Goal: Task Accomplishment & Management: Use online tool/utility

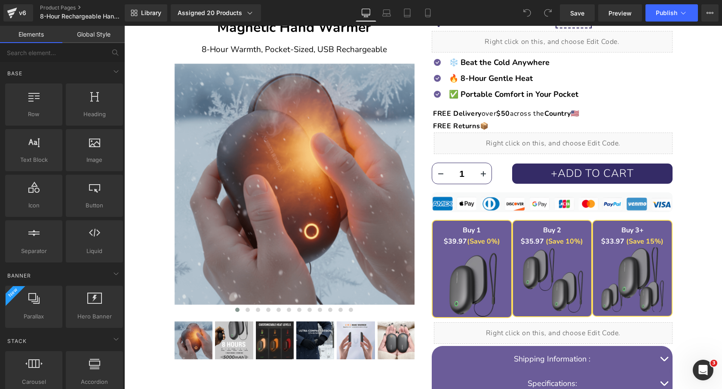
click at [544, 141] on div "Liquid" at bounding box center [553, 142] width 239 height 21
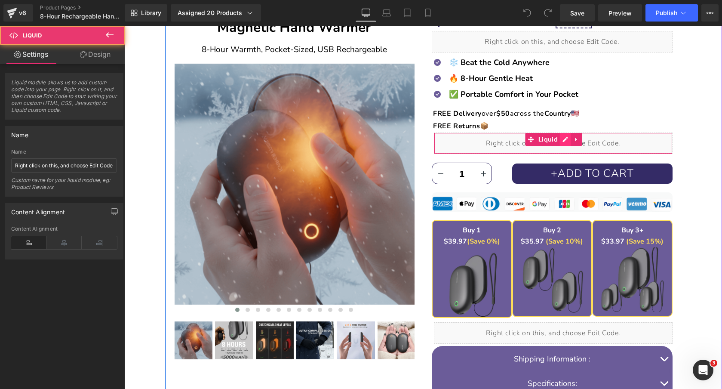
click at [564, 141] on div "Liquid" at bounding box center [553, 142] width 239 height 21
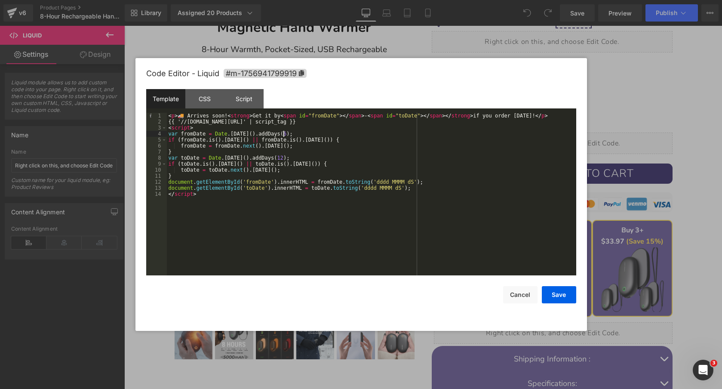
click at [283, 135] on div "< p > 🚚 Arrives soon! < strong > Get it by < span id = "fromDate" > </ span > -…" at bounding box center [371, 200] width 409 height 175
click at [278, 156] on div "< p > 🚚 Arrives soon! < strong > Get it by < span id = "fromDate" > </ span > -…" at bounding box center [371, 200] width 409 height 175
click at [561, 295] on button "Save" at bounding box center [559, 294] width 34 height 17
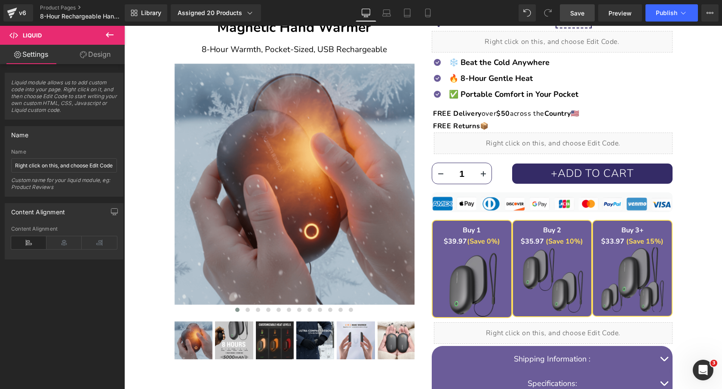
drag, startPoint x: 575, startPoint y: 9, endPoint x: 437, endPoint y: 105, distance: 167.4
click at [575, 9] on span "Save" at bounding box center [577, 13] width 14 height 9
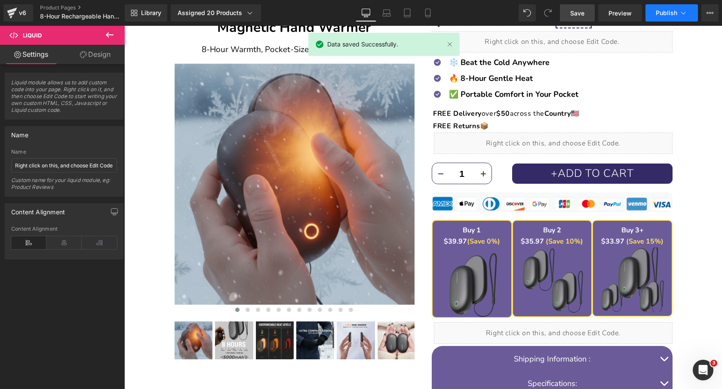
click at [672, 13] on span "Publish" at bounding box center [666, 12] width 21 height 7
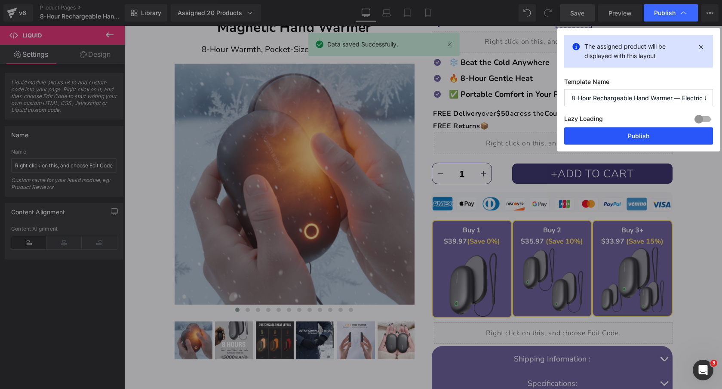
click at [611, 141] on button "Publish" at bounding box center [638, 135] width 149 height 17
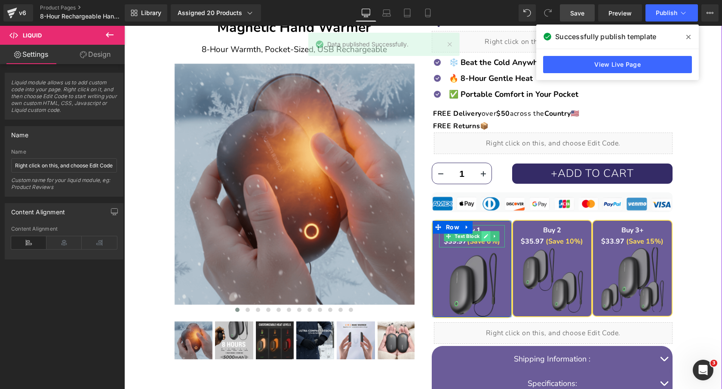
click at [487, 236] on icon at bounding box center [486, 235] width 5 height 5
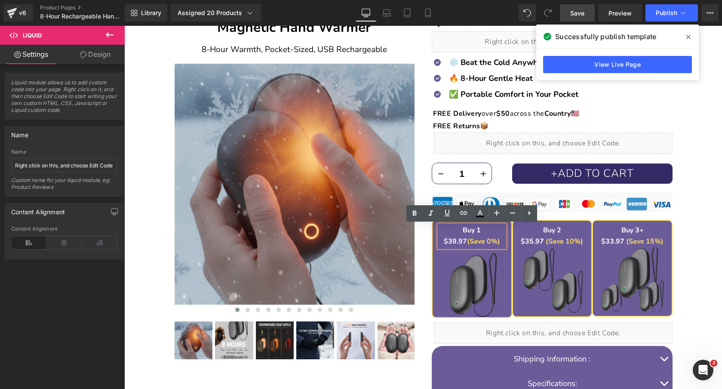
click at [456, 242] on strong "$39.97" at bounding box center [455, 240] width 23 height 9
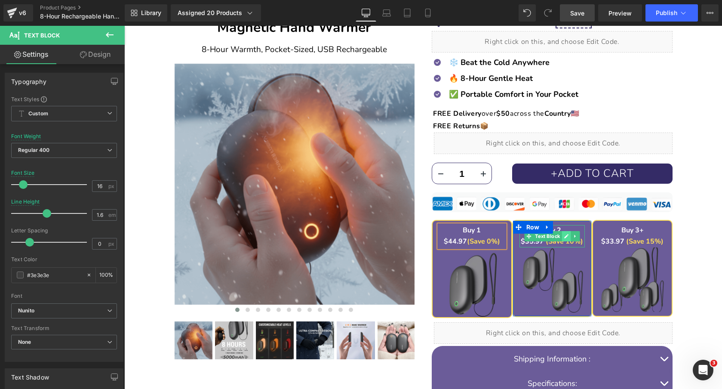
click at [565, 235] on icon at bounding box center [566, 235] width 5 height 5
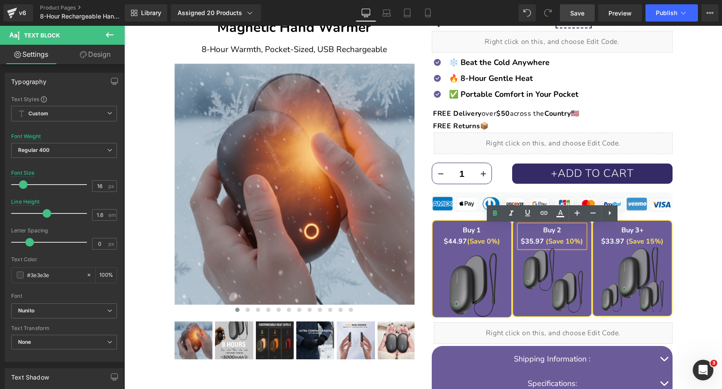
click at [530, 240] on font "$35.97" at bounding box center [532, 240] width 23 height 9
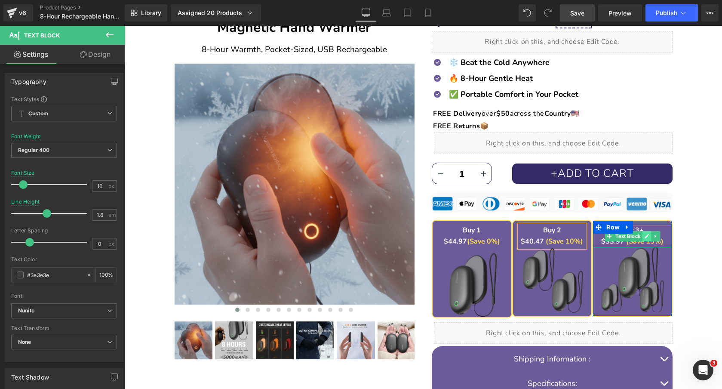
click at [646, 236] on icon at bounding box center [646, 236] width 4 height 4
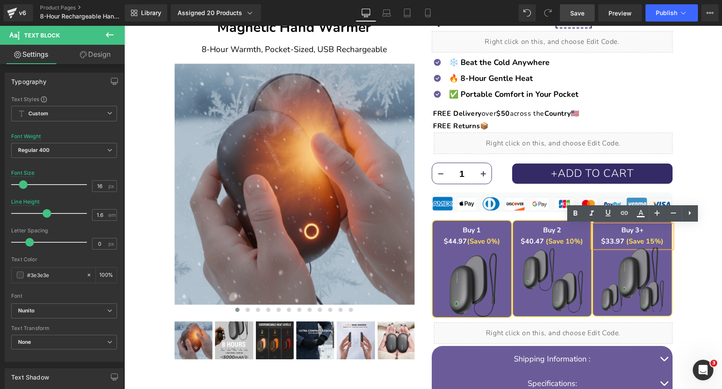
click at [607, 239] on strong "$33.97" at bounding box center [612, 240] width 23 height 9
click at [578, 15] on span "Save" at bounding box center [577, 13] width 14 height 9
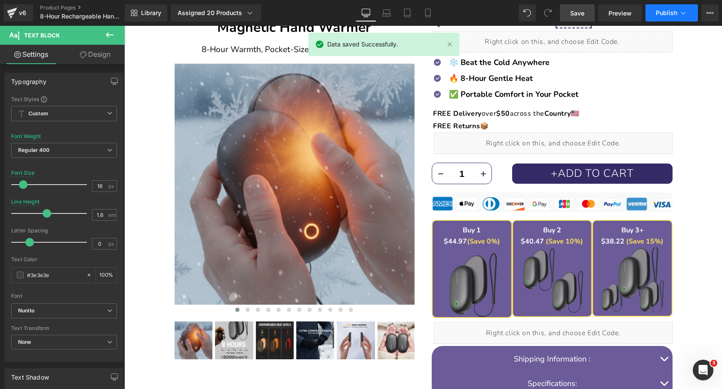
click at [670, 15] on span "Publish" at bounding box center [666, 12] width 21 height 7
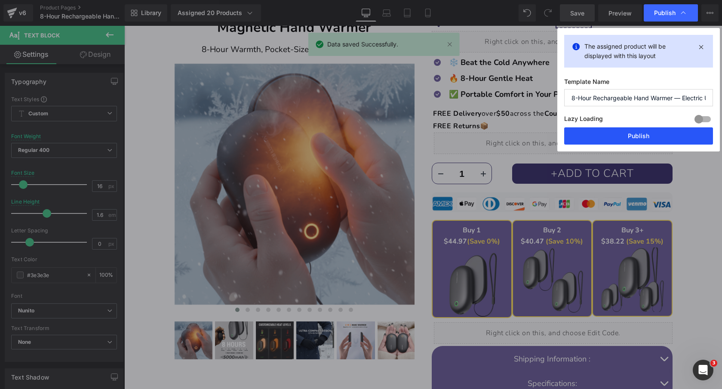
click at [622, 133] on button "Publish" at bounding box center [638, 135] width 149 height 17
